Goal: Transaction & Acquisition: Purchase product/service

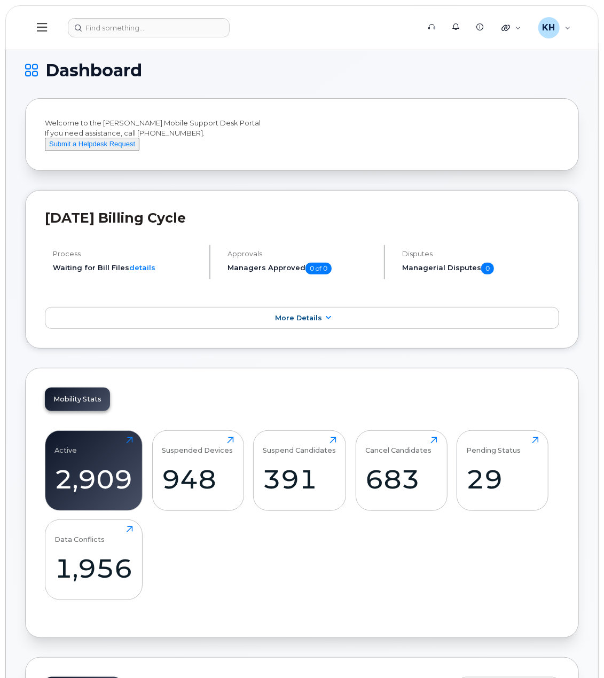
drag, startPoint x: 0, startPoint y: 0, endPoint x: 369, endPoint y: 184, distance: 412.1
click at [187, 27] on input at bounding box center [149, 27] width 162 height 19
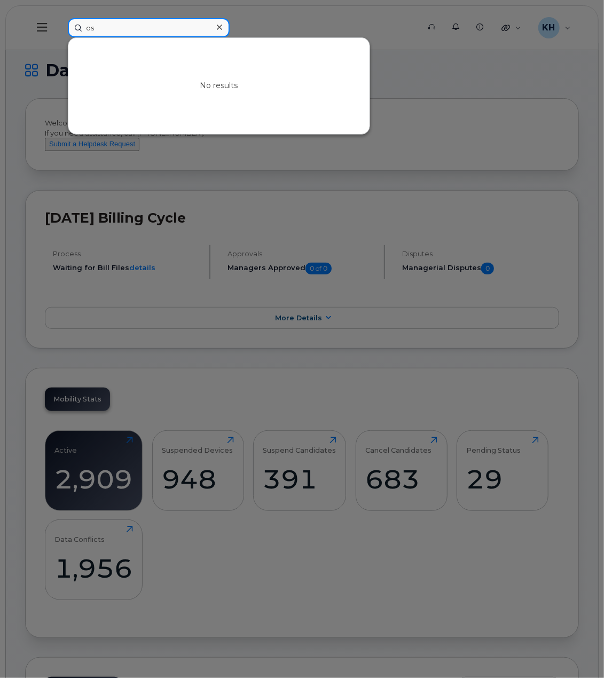
type input "o"
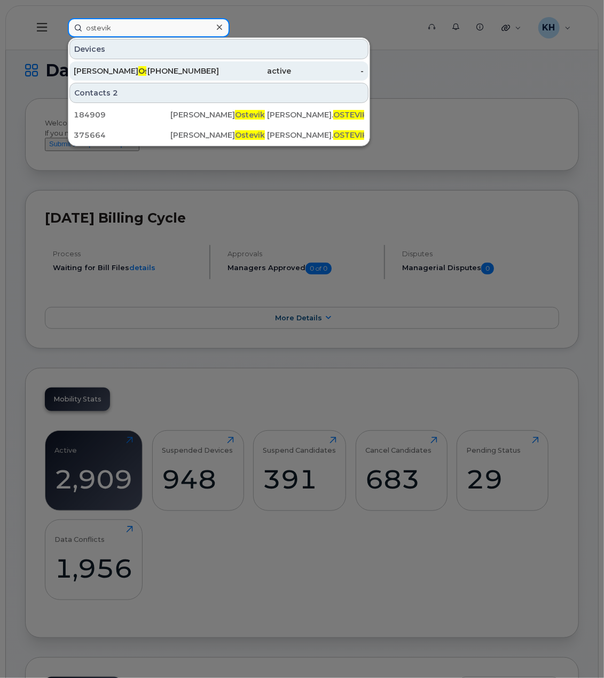
type input "ostevik"
click at [175, 72] on div "403-801-9286" at bounding box center [182, 71] width 73 height 11
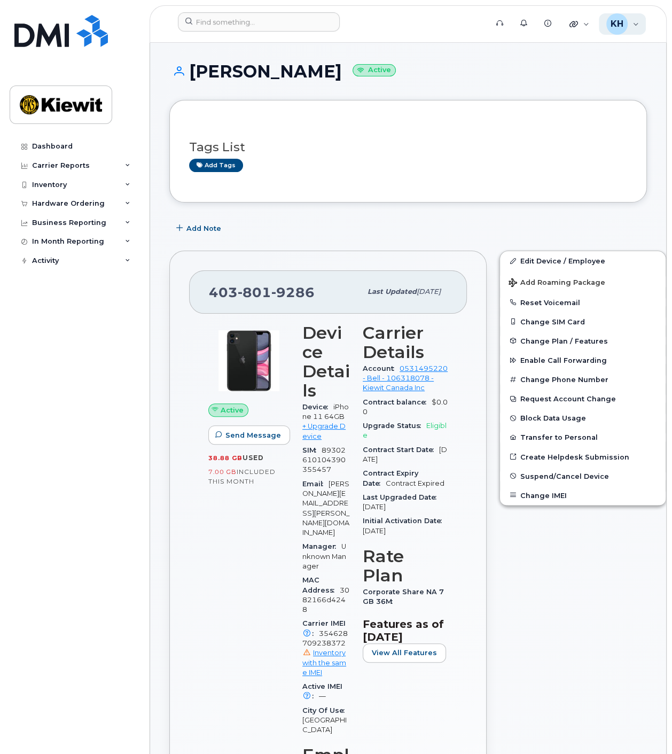
click at [640, 21] on div "KH Kyla Habberfield Wireless Admin" at bounding box center [623, 23] width 48 height 21
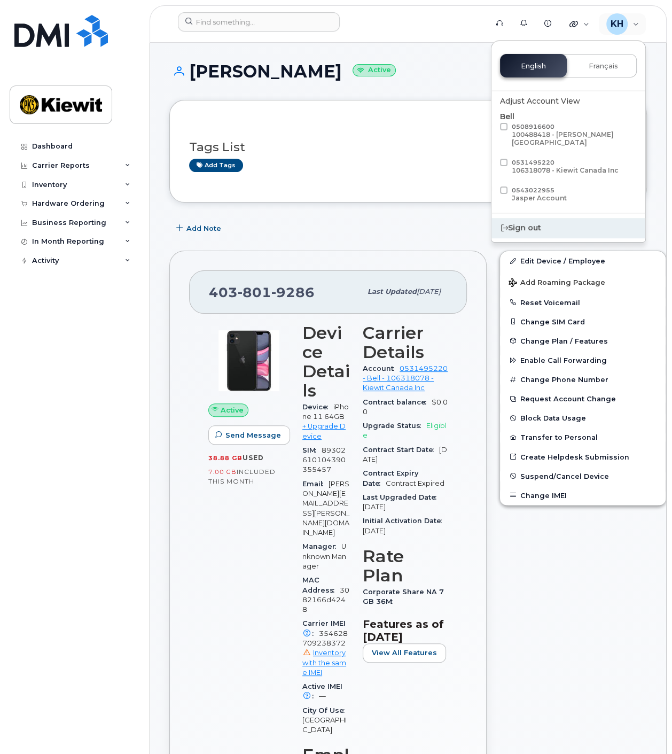
click at [532, 222] on div "Sign out" at bounding box center [568, 228] width 154 height 20
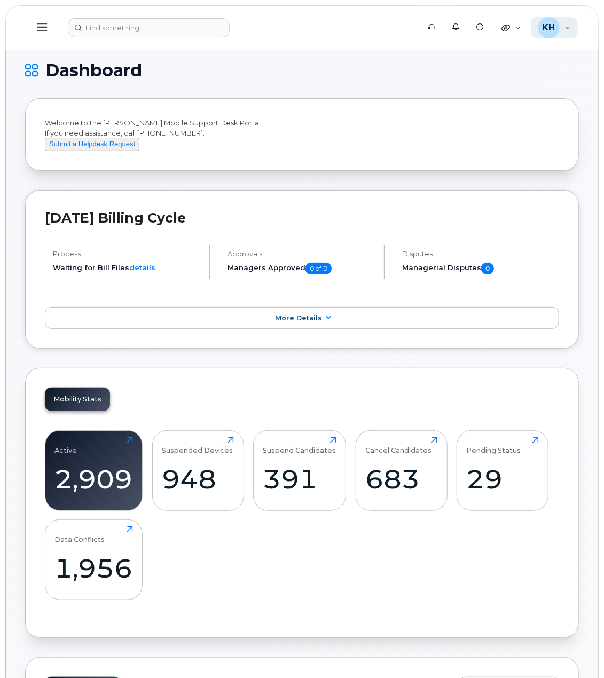
click at [564, 24] on div "KH Kyla Habberfield Wireless Admin" at bounding box center [555, 27] width 48 height 21
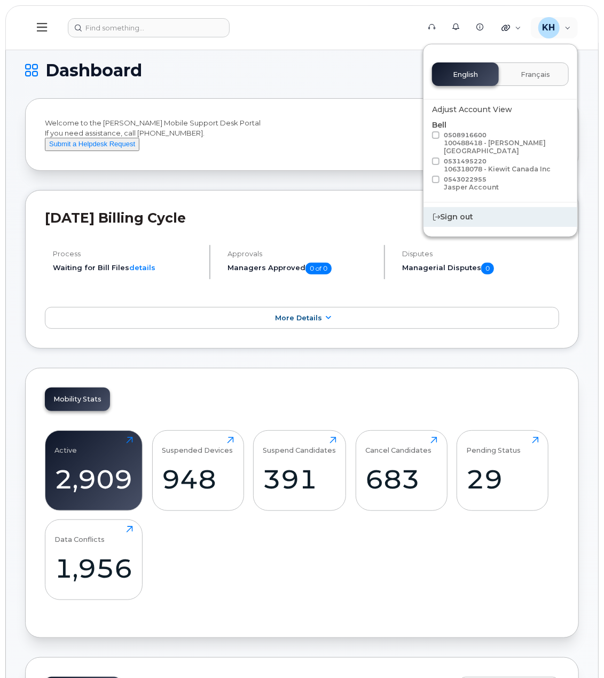
click at [455, 207] on div "Sign out" at bounding box center [501, 217] width 154 height 20
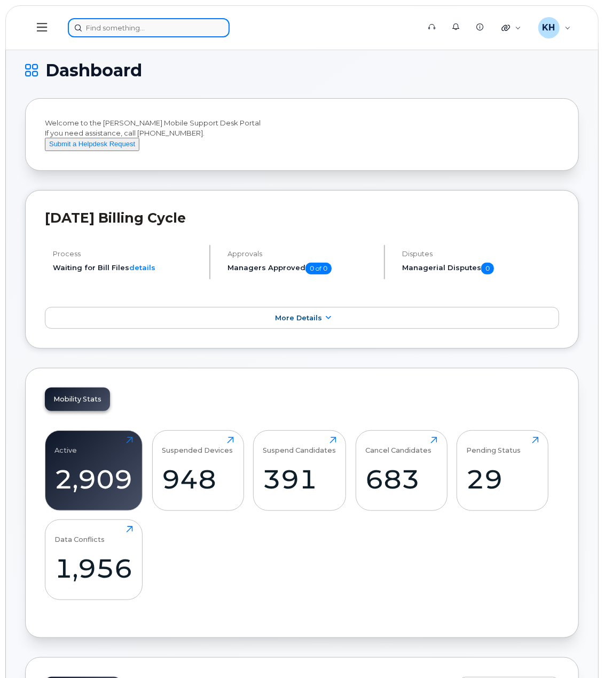
click at [95, 28] on input at bounding box center [149, 27] width 162 height 19
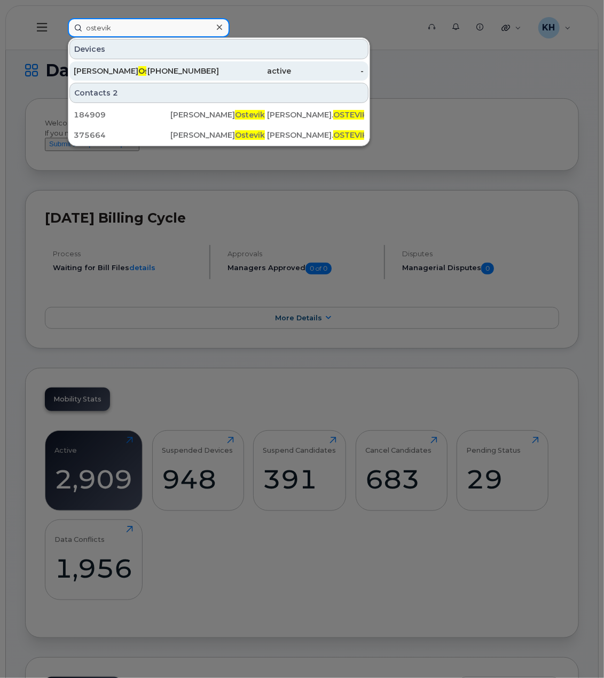
type input "ostevik"
click at [140, 71] on div "Justin Ostevik" at bounding box center [110, 71] width 73 height 11
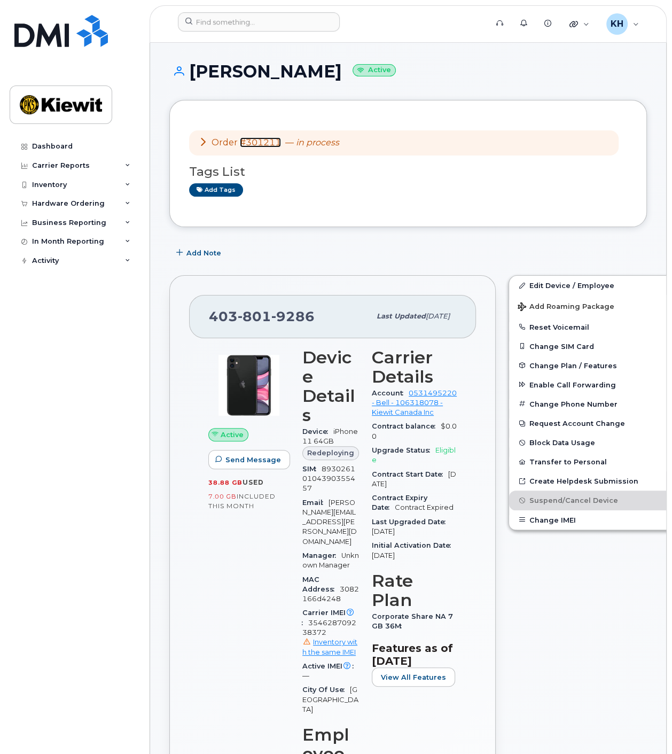
click at [255, 139] on link "#301211" at bounding box center [260, 142] width 41 height 10
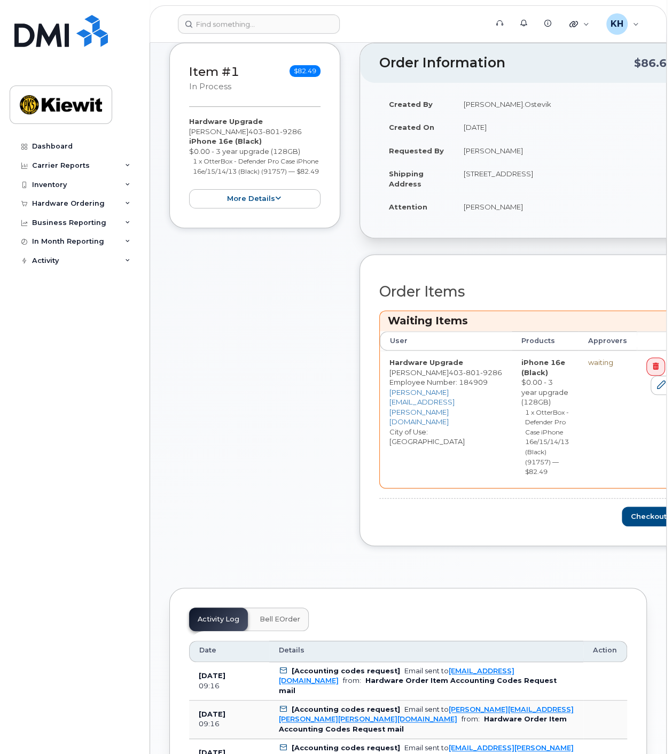
scroll to position [174, 0]
click at [605, 138] on td "[PERSON_NAME]" at bounding box center [568, 150] width 228 height 24
click at [630, 506] on button "Checkout" at bounding box center [652, 516] width 60 height 20
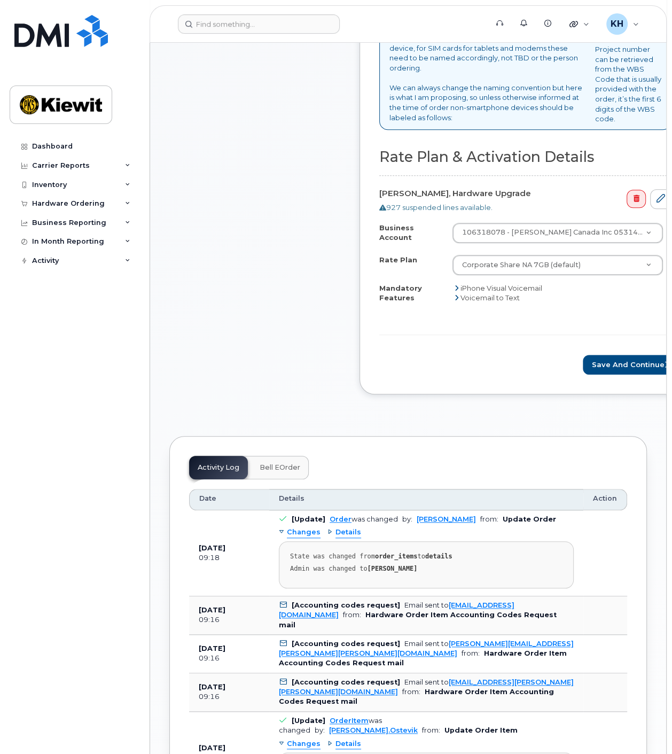
scroll to position [415, 0]
click at [588, 374] on button "Save and Continue" at bounding box center [631, 365] width 97 height 20
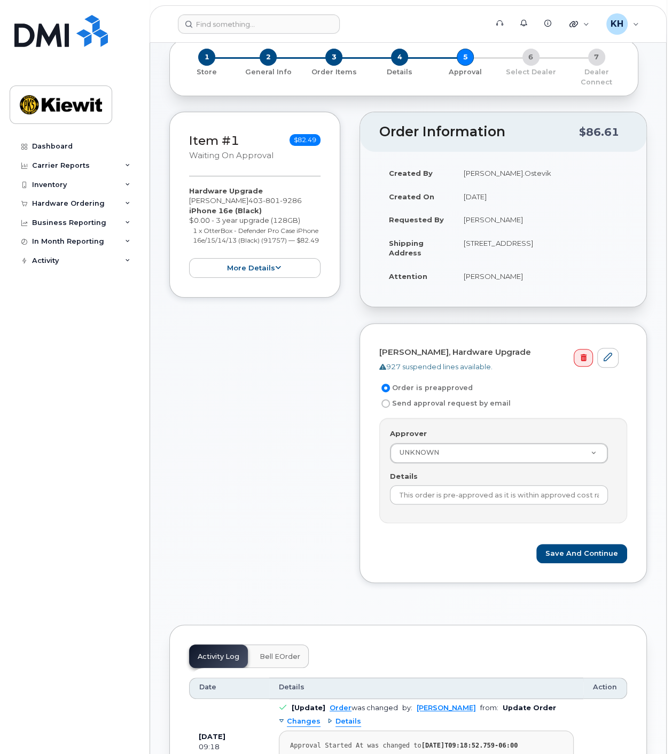
scroll to position [59, 0]
click at [569, 543] on button "Save and Continue" at bounding box center [581, 553] width 91 height 20
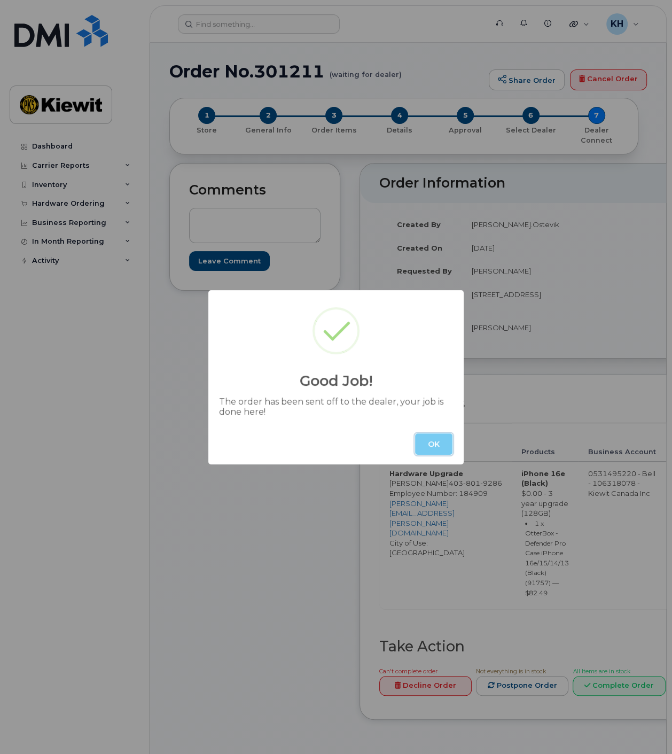
click at [433, 441] on button "OK" at bounding box center [433, 443] width 37 height 21
